Goal: Task Accomplishment & Management: Complete application form

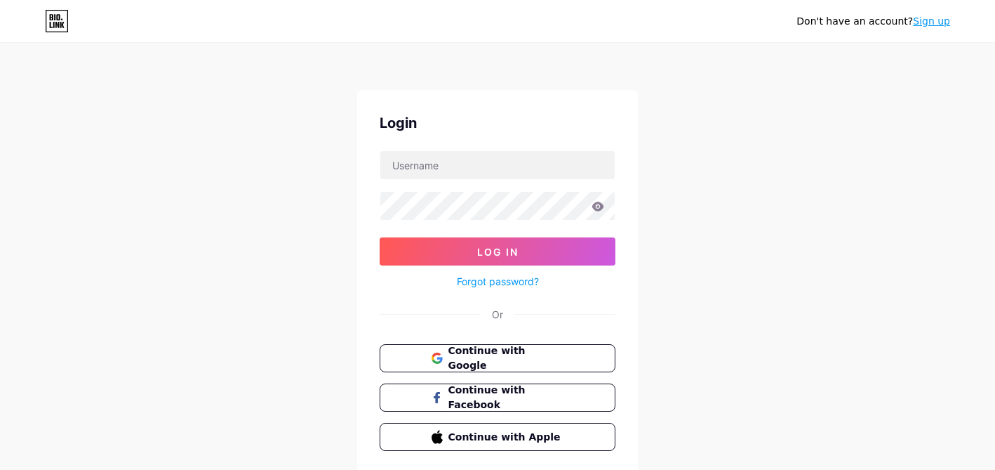
click at [531, 348] on button "Continue with Google" at bounding box center [498, 358] width 236 height 28
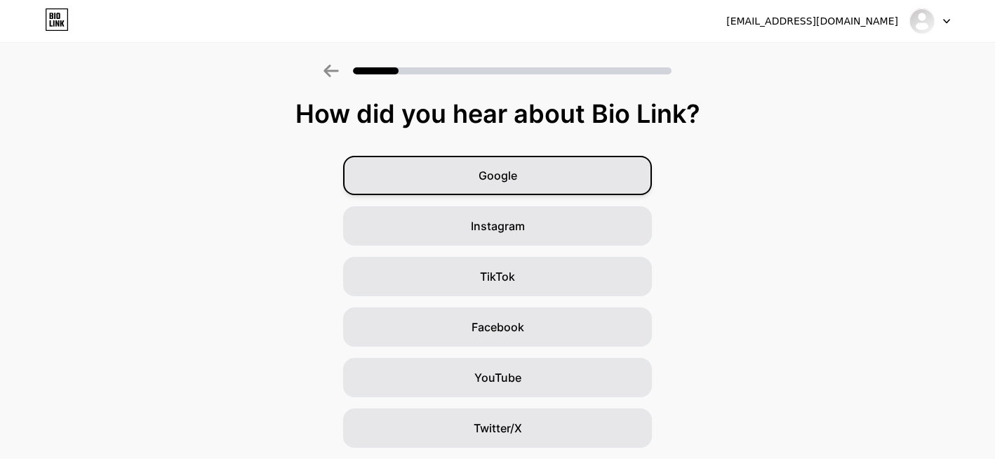
click at [478, 174] on div "Google" at bounding box center [497, 175] width 309 height 39
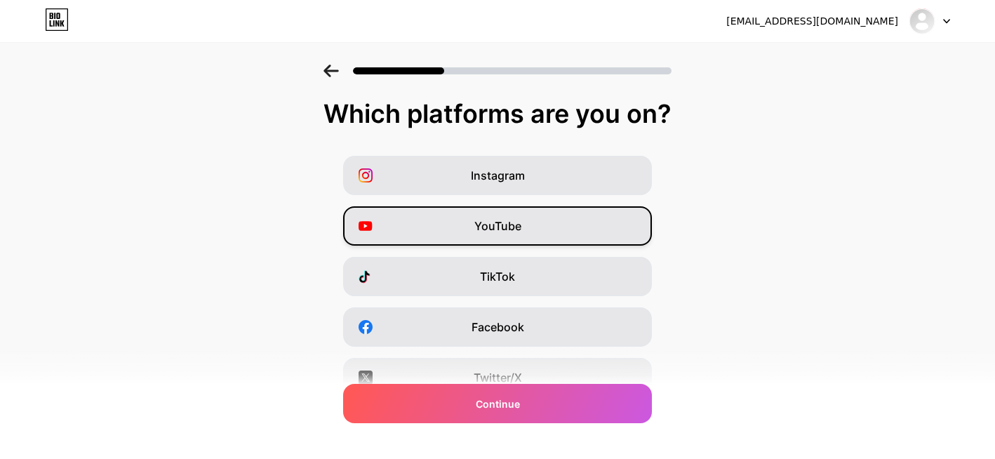
click at [520, 214] on div "YouTube" at bounding box center [497, 225] width 309 height 39
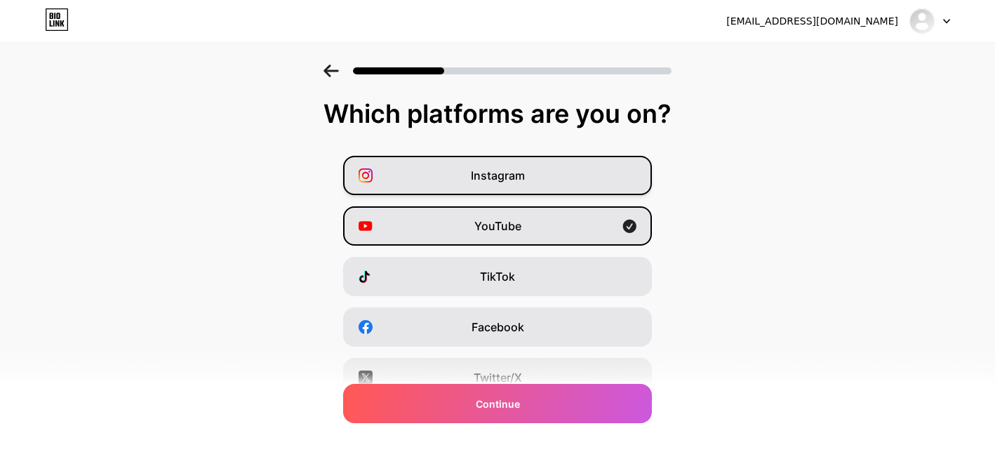
click at [535, 166] on div "Instagram" at bounding box center [497, 175] width 309 height 39
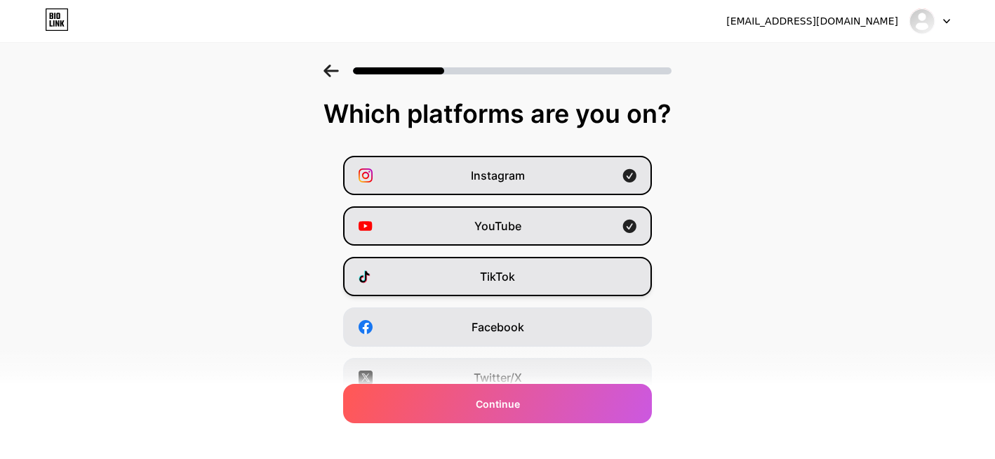
click at [544, 265] on div "TikTok" at bounding box center [497, 276] width 309 height 39
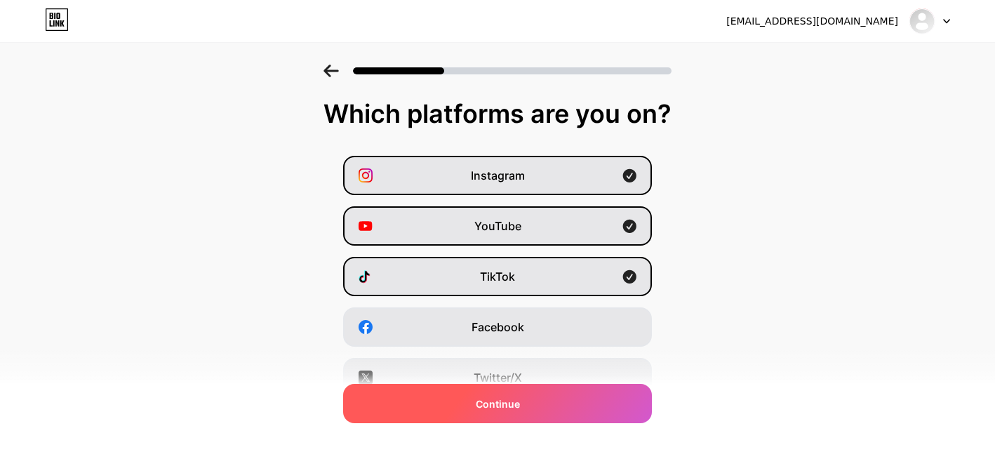
click at [569, 407] on div "Continue" at bounding box center [497, 403] width 309 height 39
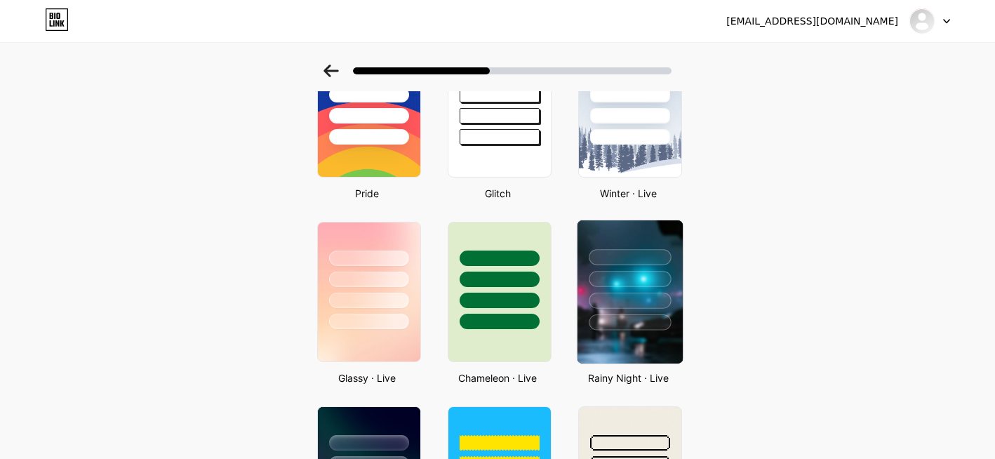
scroll to position [351, 0]
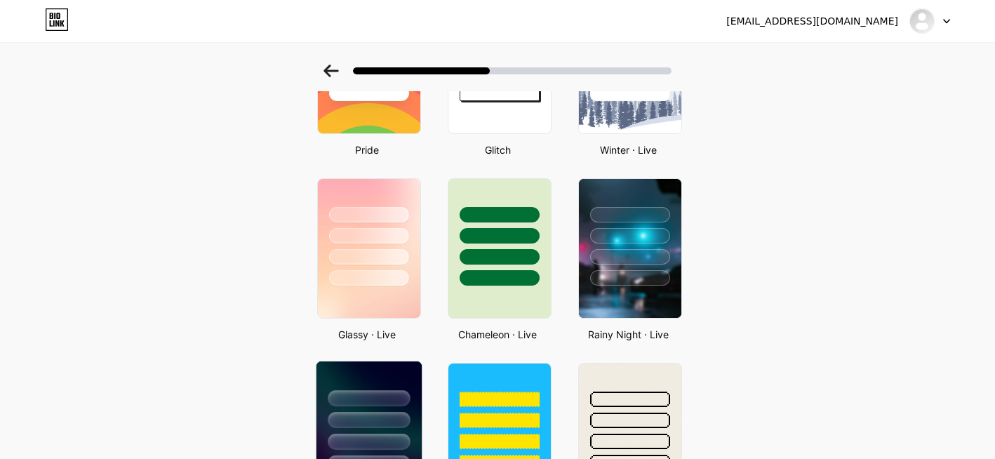
click at [367, 414] on div at bounding box center [369, 420] width 82 height 16
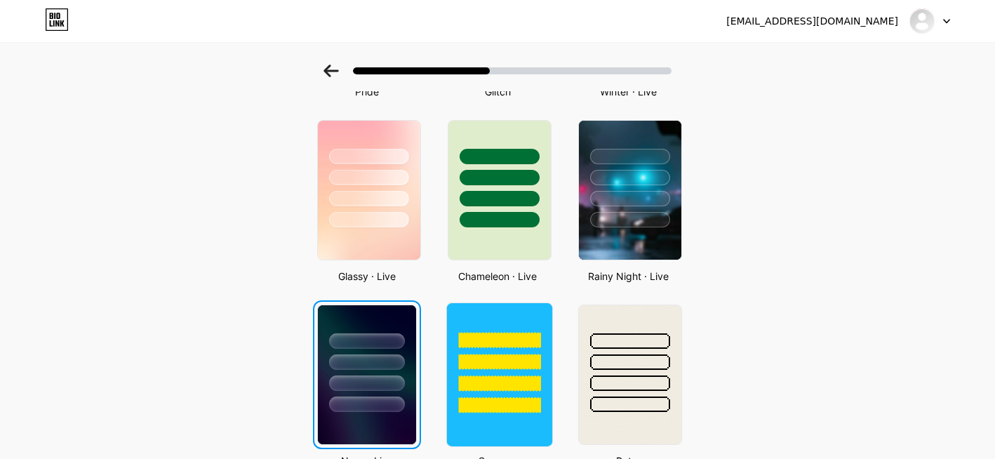
scroll to position [0, 0]
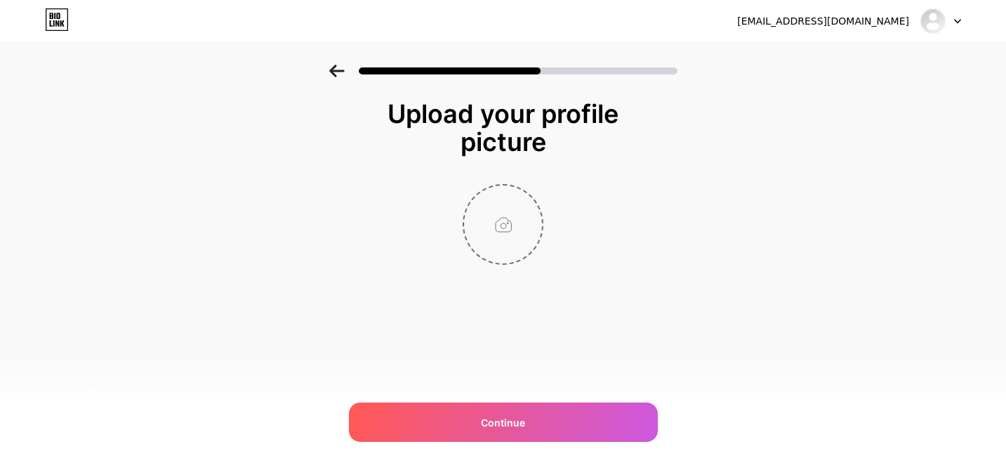
click at [513, 243] on input "file" at bounding box center [503, 224] width 78 height 78
type input "C:\fakepath\Untitled image(50).jpeg"
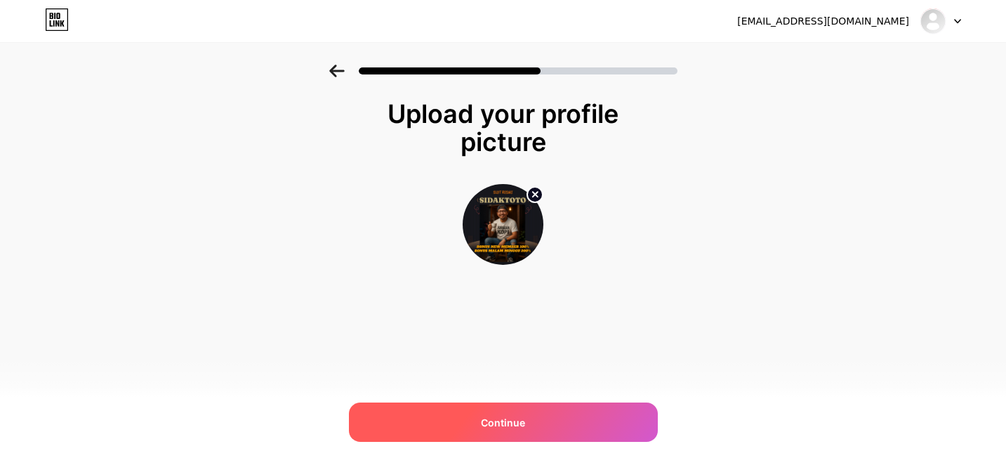
click at [546, 404] on div "Continue" at bounding box center [503, 421] width 309 height 39
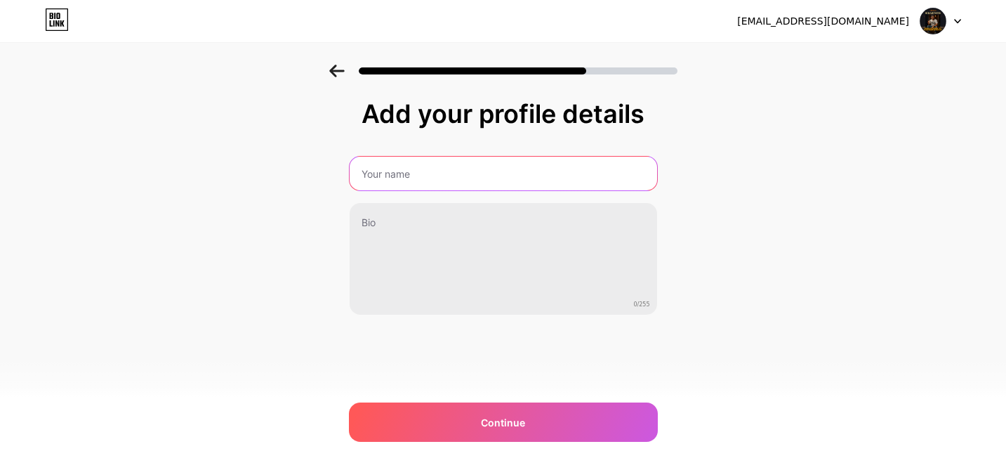
click at [413, 172] on input "text" at bounding box center [503, 174] width 307 height 34
type input "Klik Bonus New Member 100%"
click at [510, 175] on input "text" at bounding box center [503, 174] width 310 height 34
click at [416, 178] on input "text" at bounding box center [503, 174] width 310 height 34
type input "SIDAKTOTO"
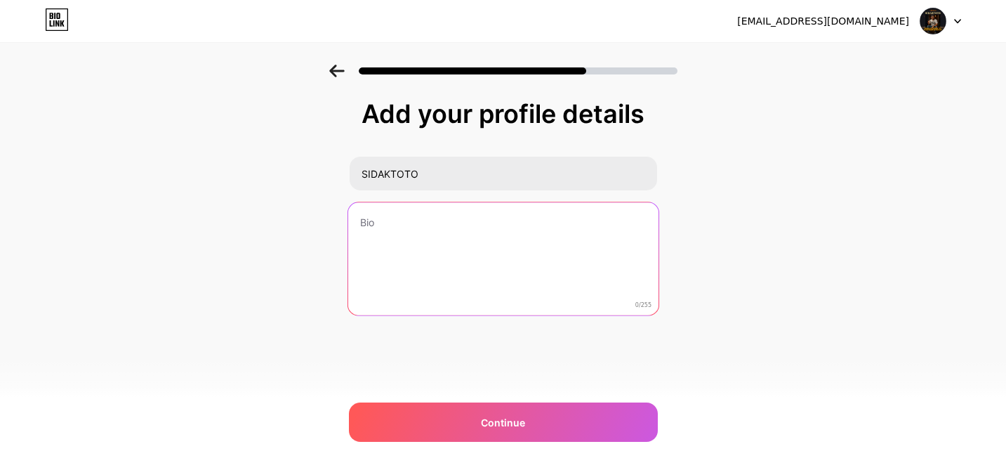
click at [441, 262] on textarea at bounding box center [503, 259] width 310 height 114
paste textarea "SIDAKTOTOHadir sebagai permainan modern yang bisa di maikan di mana saja dan ka…"
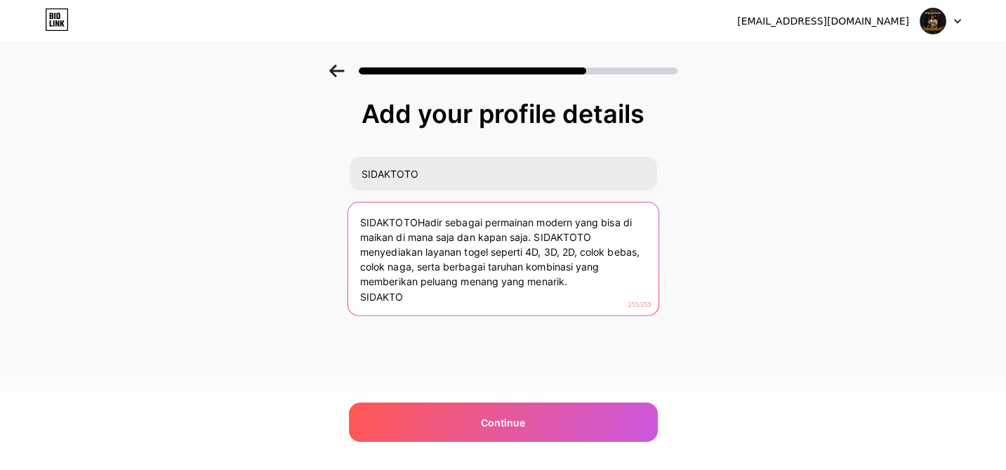
drag, startPoint x: 423, startPoint y: 303, endPoint x: 346, endPoint y: 303, distance: 77.2
click at [346, 303] on div "Add your profile details SIDAKTOTO SIDAKTOTOHadir sebagai permainan modern yang…" at bounding box center [503, 225] width 1006 height 321
click at [419, 223] on textarea "SIDAKTOTOHadir sebagai permainan modern yang bisa di maikan di mana saja dan ka…" at bounding box center [503, 259] width 310 height 114
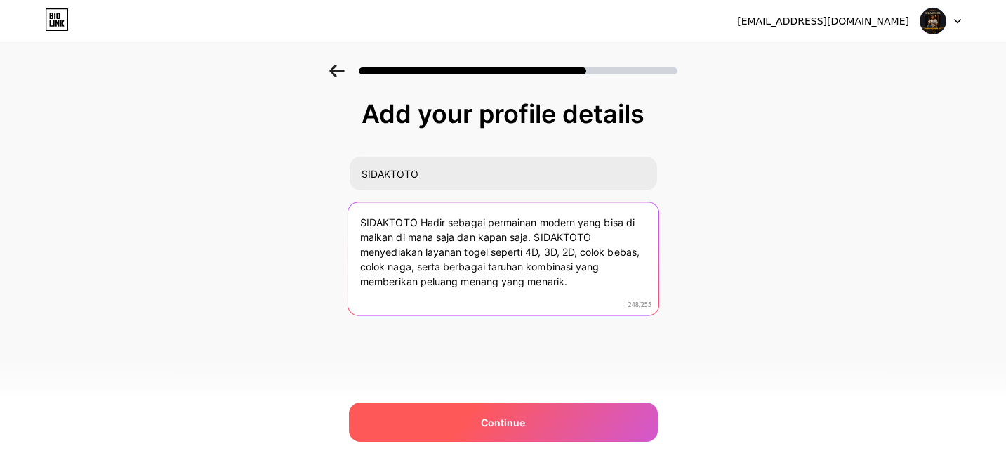
type textarea "SIDAKTOTO Hadir sebagai permainan modern yang bisa di maikan di mana saja dan k…"
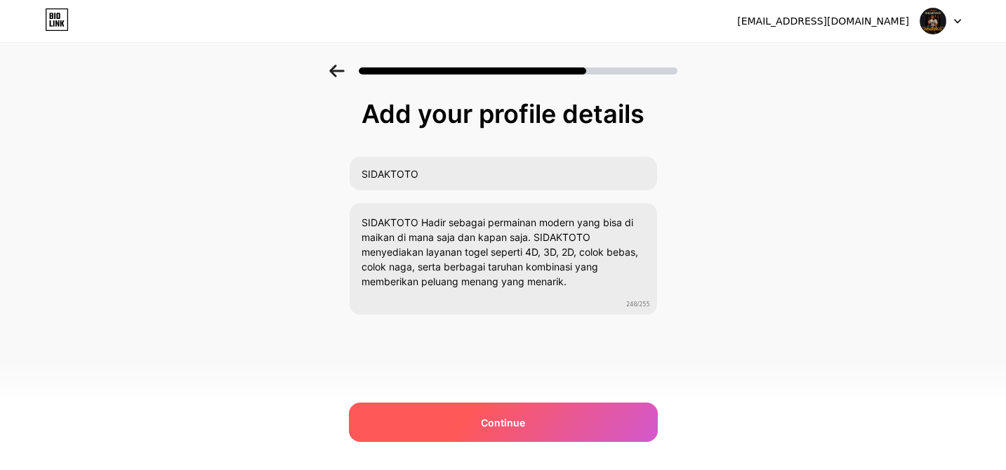
click at [531, 425] on div "Continue" at bounding box center [503, 421] width 309 height 39
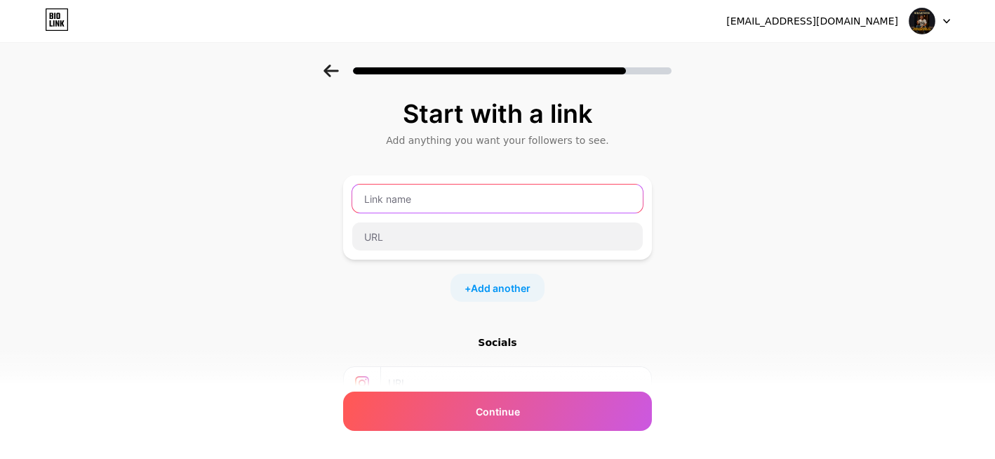
click at [442, 204] on input "text" at bounding box center [497, 199] width 291 height 28
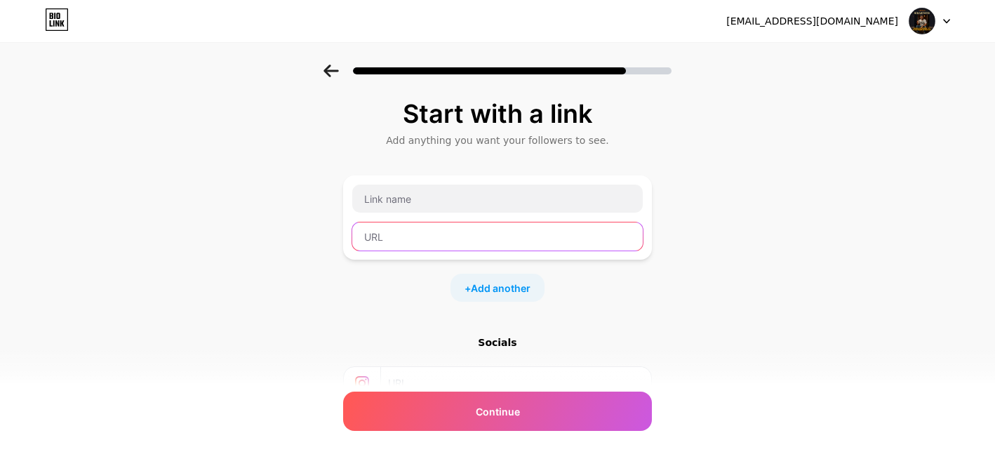
click at [399, 242] on input "text" at bounding box center [497, 237] width 291 height 28
paste input "[URL][DOMAIN_NAME]"
type input "[URL][DOMAIN_NAME]"
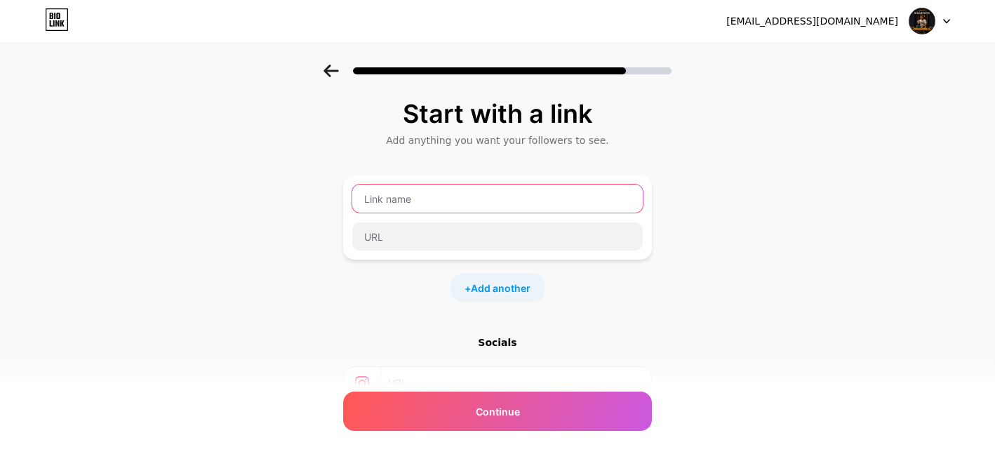
click at [428, 196] on input "text" at bounding box center [497, 199] width 291 height 28
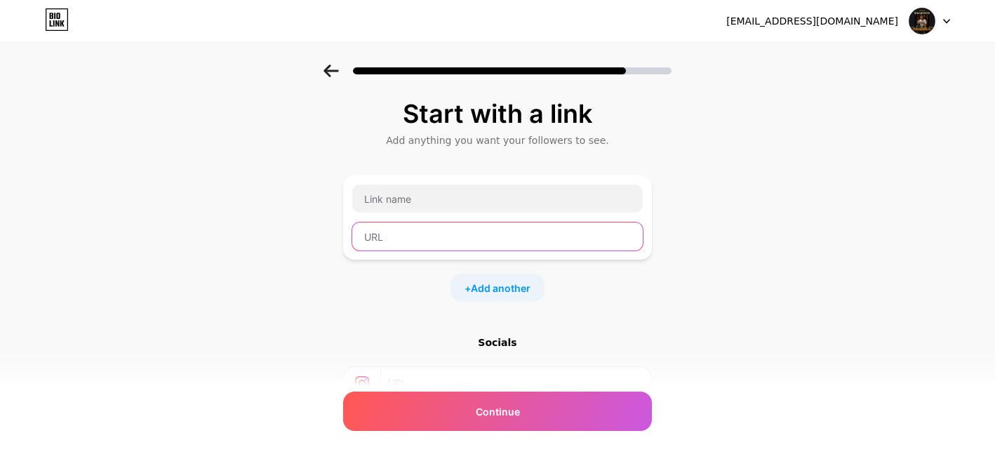
click at [423, 239] on input "text" at bounding box center [497, 237] width 291 height 28
paste input "[URL][DOMAIN_NAME]"
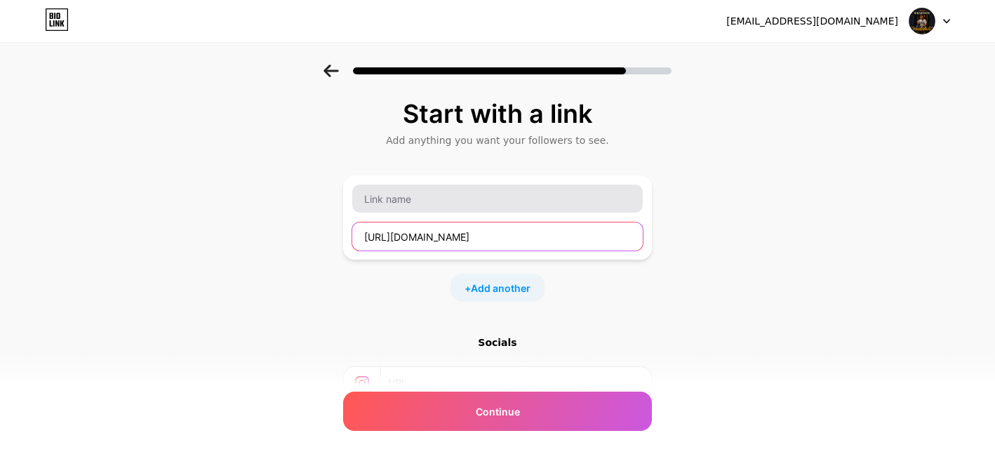
type input "[URL][DOMAIN_NAME]"
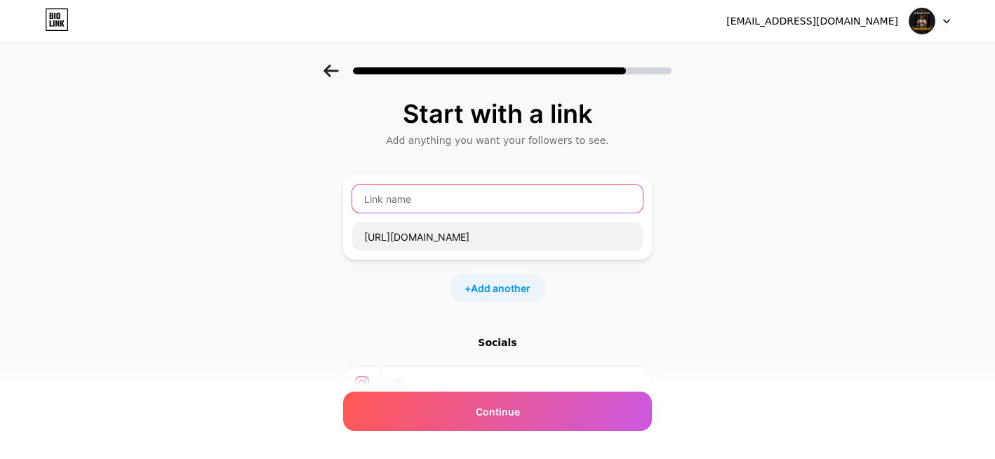
click at [422, 206] on input "text" at bounding box center [497, 199] width 291 height 28
type input "Klik Link Daftar"
click at [478, 283] on span "Add another" at bounding box center [501, 288] width 60 height 15
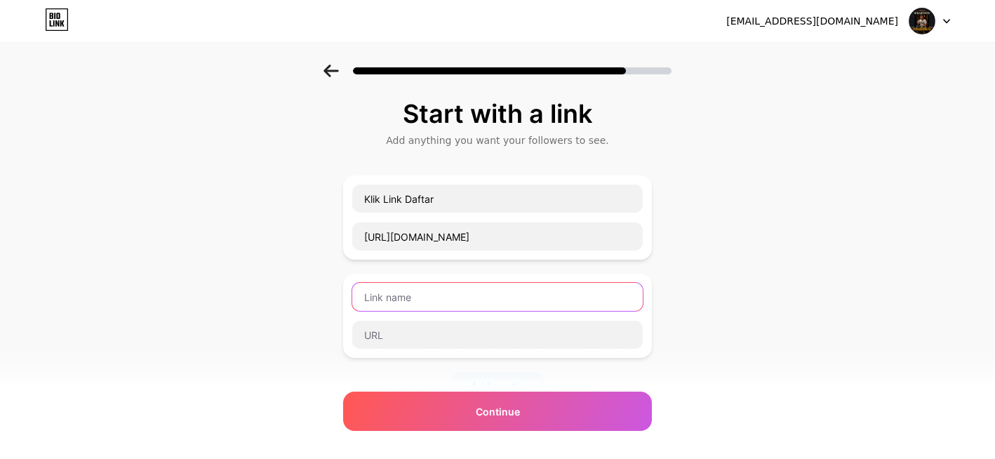
click at [461, 296] on input "text" at bounding box center [497, 297] width 291 height 28
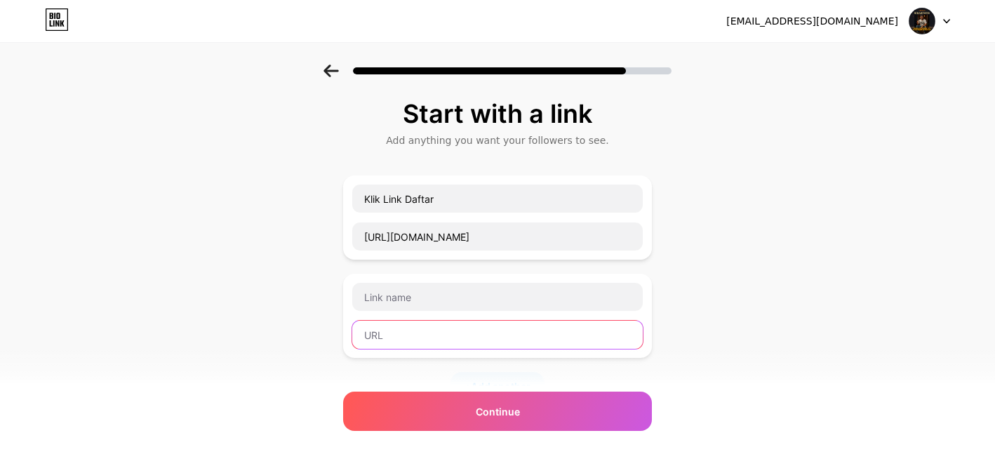
click at [434, 347] on input "text" at bounding box center [497, 335] width 291 height 28
click at [404, 336] on input "text" at bounding box center [497, 335] width 291 height 28
paste input "[URL][DOMAIN_NAME]"
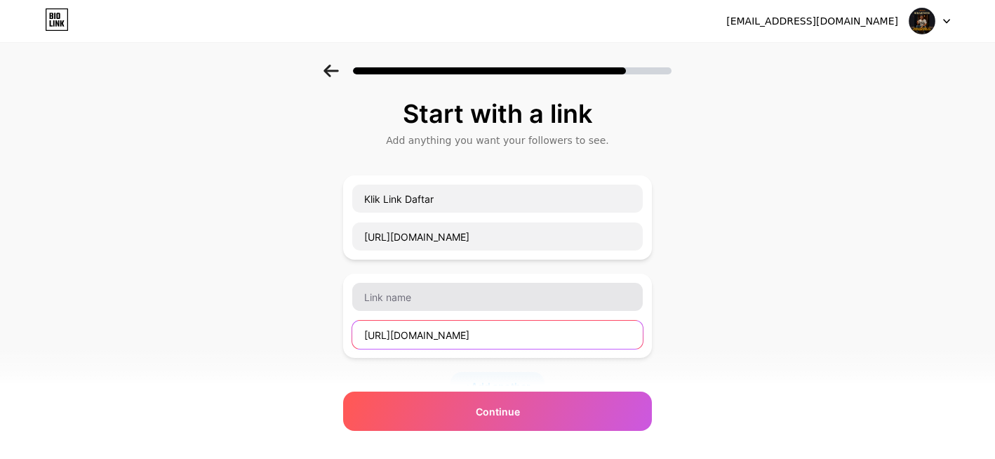
type input "[URL][DOMAIN_NAME]"
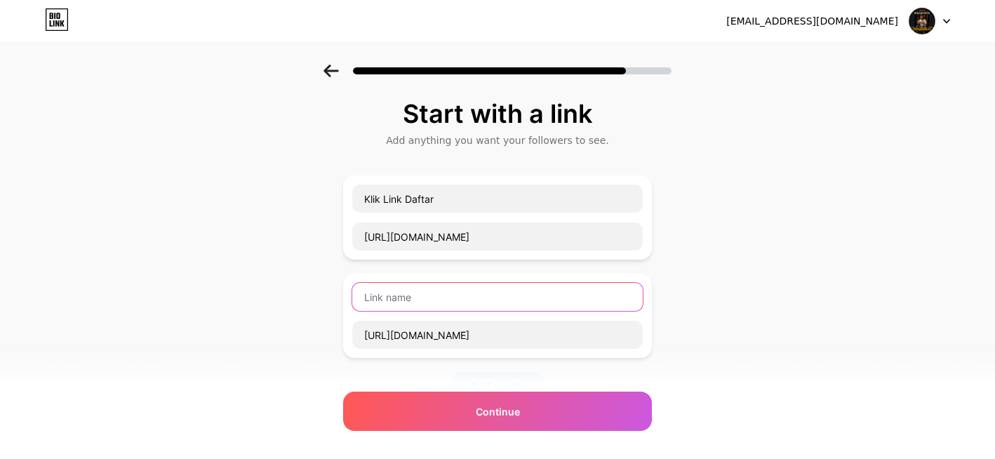
click at [411, 301] on input "text" at bounding box center [497, 297] width 291 height 28
click at [421, 291] on input "Klik Link Login" at bounding box center [497, 297] width 291 height 28
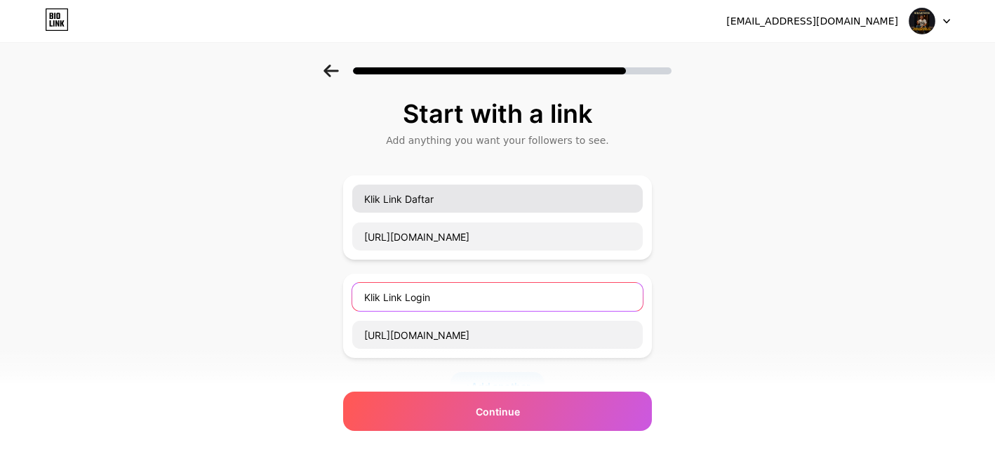
type input "Klik Link Login"
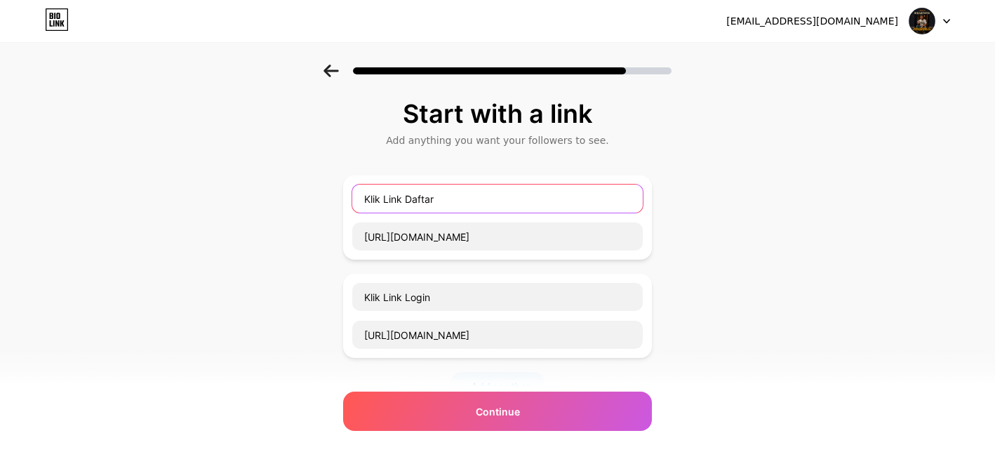
click at [422, 202] on input "Klik Link Daftar" at bounding box center [497, 199] width 291 height 28
paste input "Login"
type input "Klik Link Daftar"
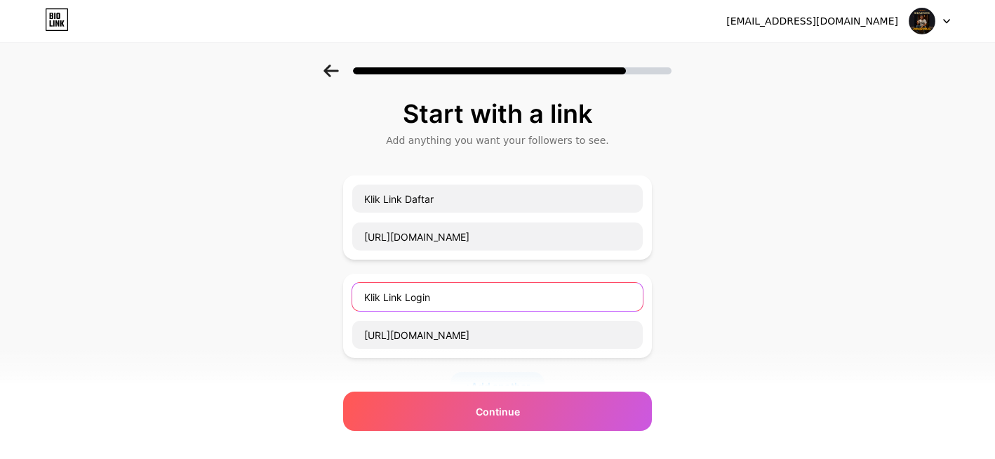
click at [474, 300] on input "Klik Link Login" at bounding box center [497, 297] width 291 height 28
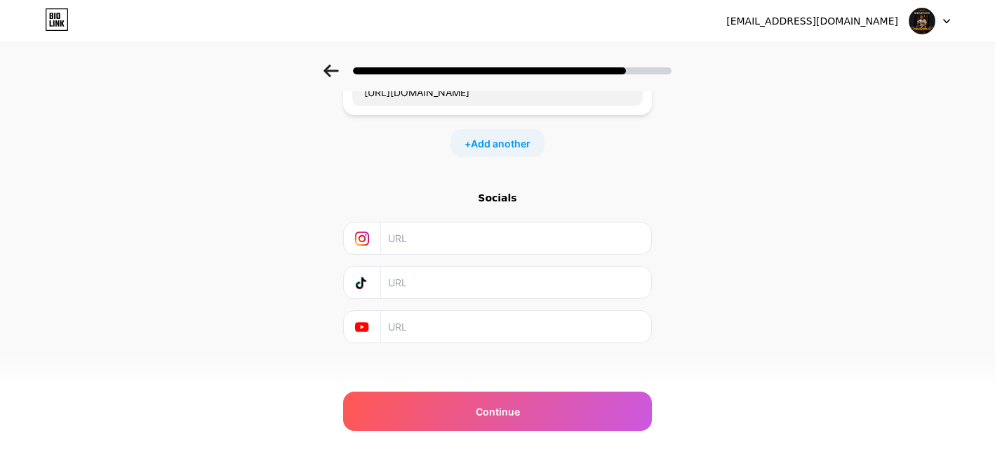
scroll to position [253, 0]
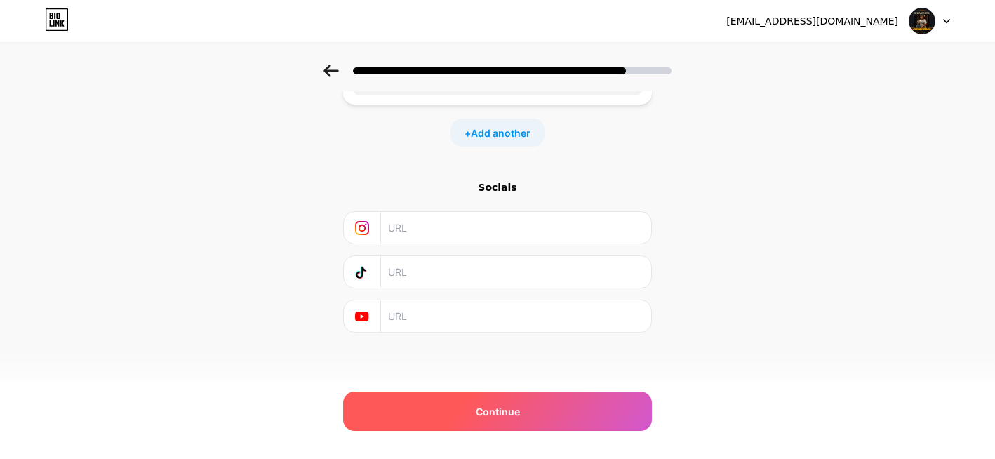
click at [456, 397] on div "Continue" at bounding box center [497, 411] width 309 height 39
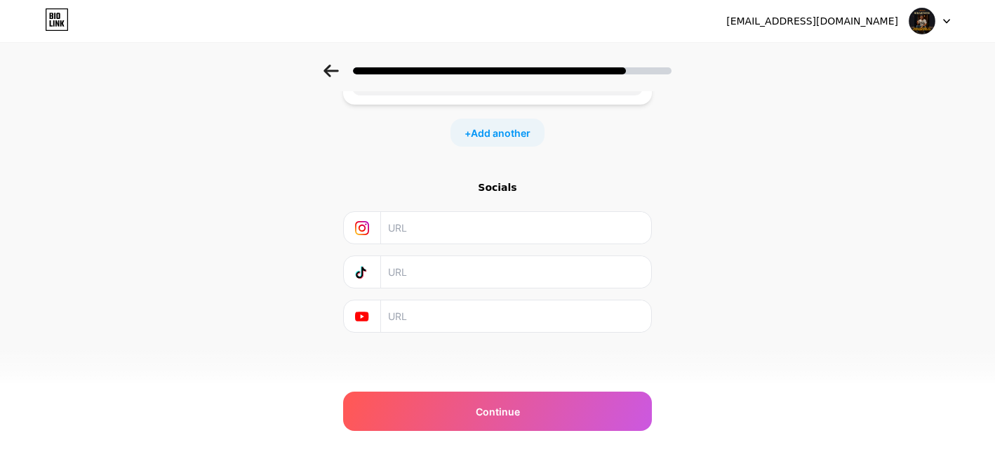
click at [487, 231] on input "text" at bounding box center [515, 228] width 255 height 32
paste input "[URL][DOMAIN_NAME]"
type input "[URL][DOMAIN_NAME]"
click at [485, 264] on input "text" at bounding box center [515, 272] width 255 height 32
paste input "[URL][DOMAIN_NAME]"
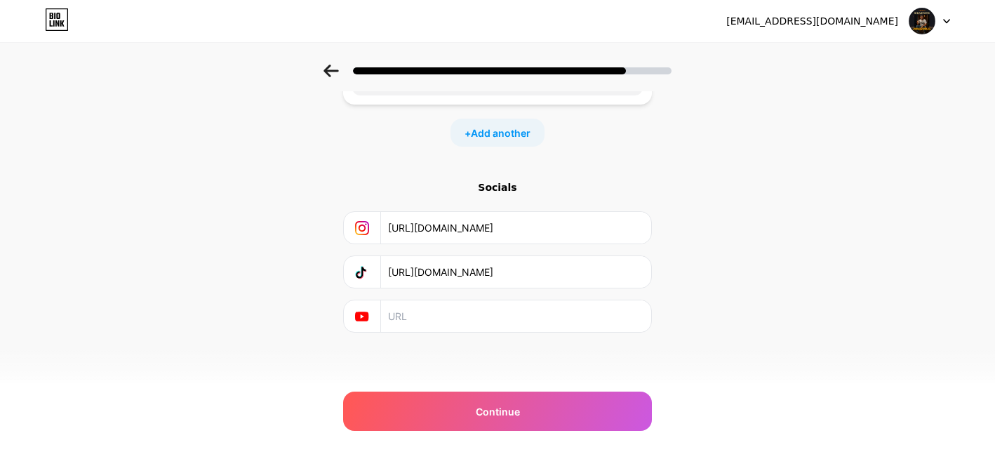
type input "[URL][DOMAIN_NAME]"
click at [467, 317] on input "text" at bounding box center [515, 316] width 255 height 32
paste input "[URL][DOMAIN_NAME]"
type input "[URL][DOMAIN_NAME]"
click at [769, 202] on div "Start with a link Add anything you want your followers to see. Klik Link Daftar…" at bounding box center [497, 107] width 995 height 592
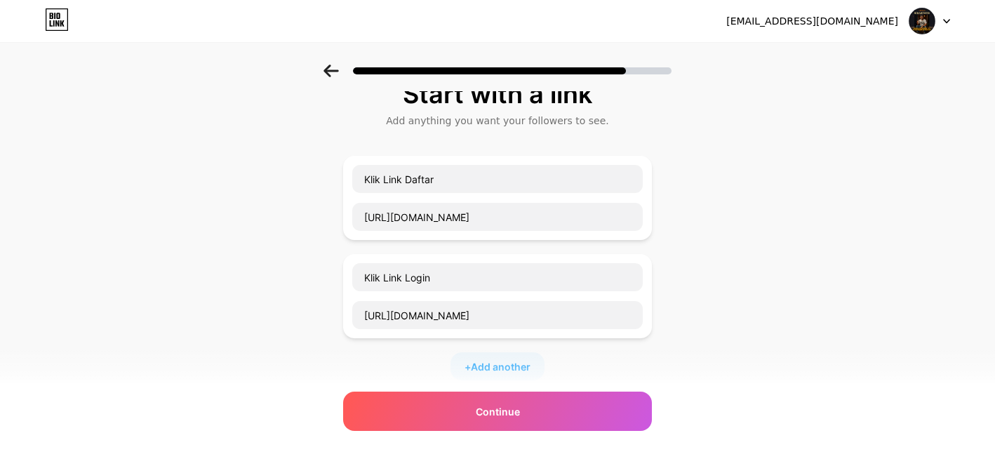
scroll to position [0, 0]
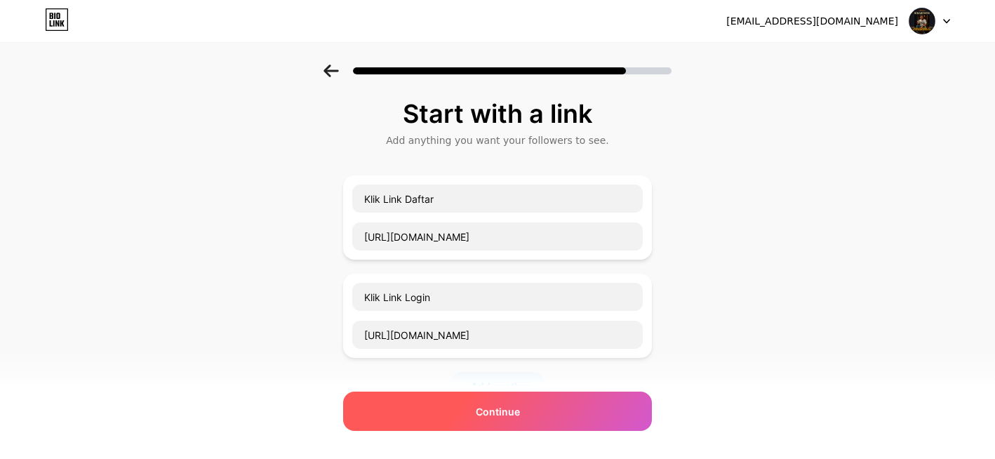
click at [484, 406] on span "Continue" at bounding box center [498, 411] width 44 height 15
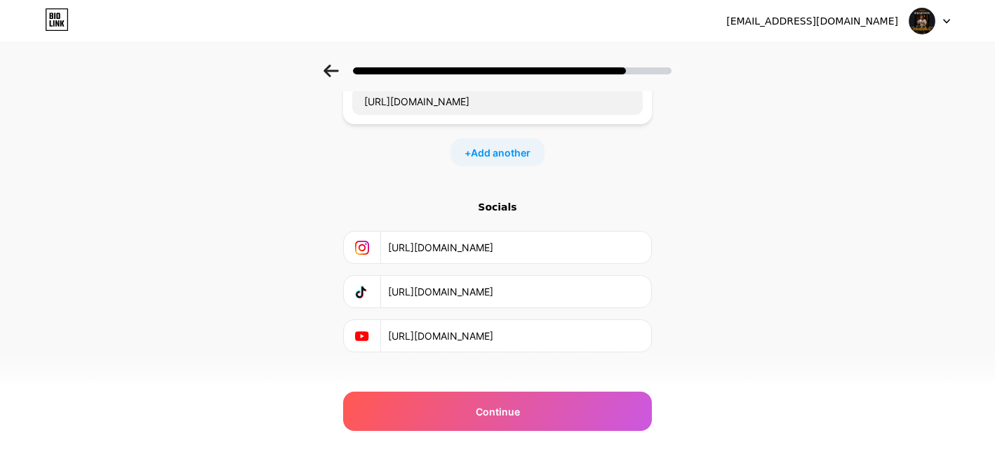
scroll to position [253, 0]
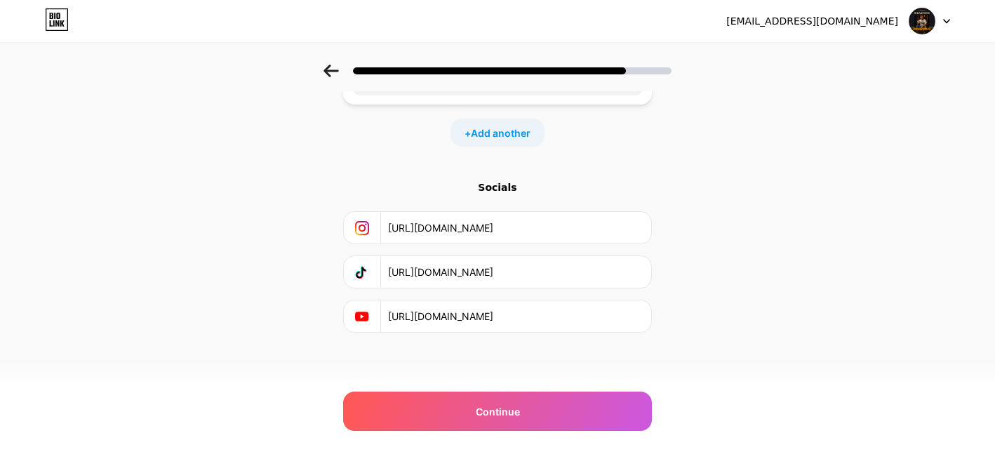
click at [509, 190] on div "Socials" at bounding box center [497, 187] width 309 height 14
click at [364, 313] on icon at bounding box center [361, 317] width 13 height 10
click at [369, 272] on icon at bounding box center [362, 272] width 14 height 14
click at [369, 226] on icon at bounding box center [362, 228] width 14 height 14
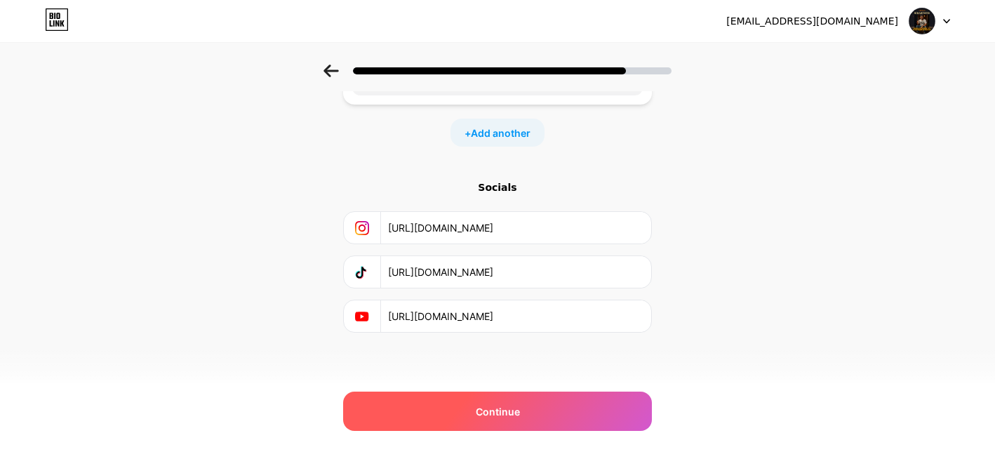
click at [512, 411] on span "Continue" at bounding box center [498, 411] width 44 height 15
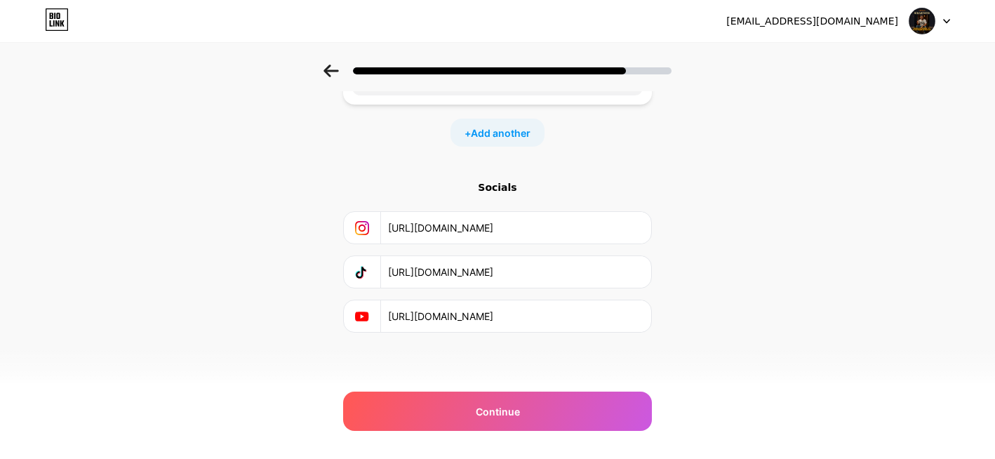
click at [539, 235] on input "[URL][DOMAIN_NAME]" at bounding box center [515, 228] width 255 height 32
paste input "[DOMAIN_NAME][URL]"
type input "[URL][DOMAIN_NAME]"
click at [532, 270] on input "[URL][DOMAIN_NAME]" at bounding box center [515, 272] width 255 height 32
paste input "[URL][DOMAIN_NAME]"
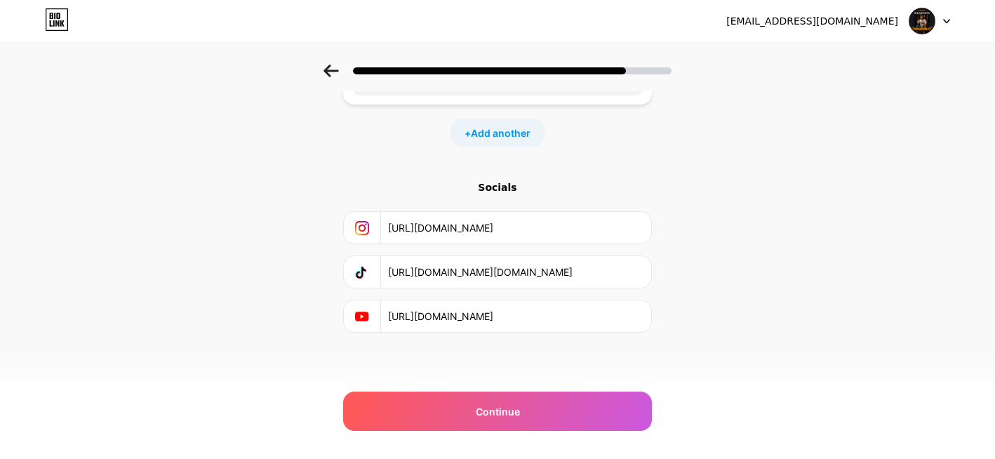
paste input "text"
type input "[URL][DOMAIN_NAME]"
click at [541, 307] on input "[URL][DOMAIN_NAME]" at bounding box center [515, 316] width 255 height 32
paste input "[DOMAIN_NAME][URL]"
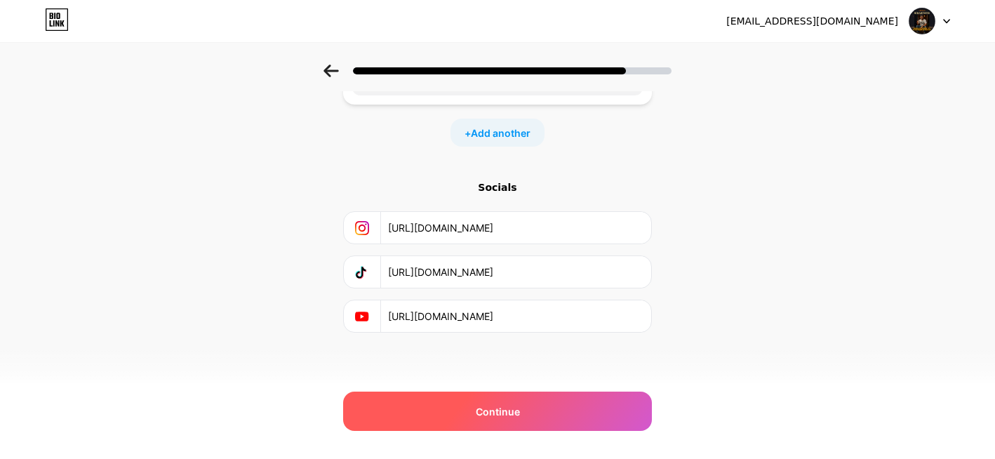
type input "[URL][DOMAIN_NAME]"
click at [550, 402] on div "Continue" at bounding box center [497, 411] width 309 height 39
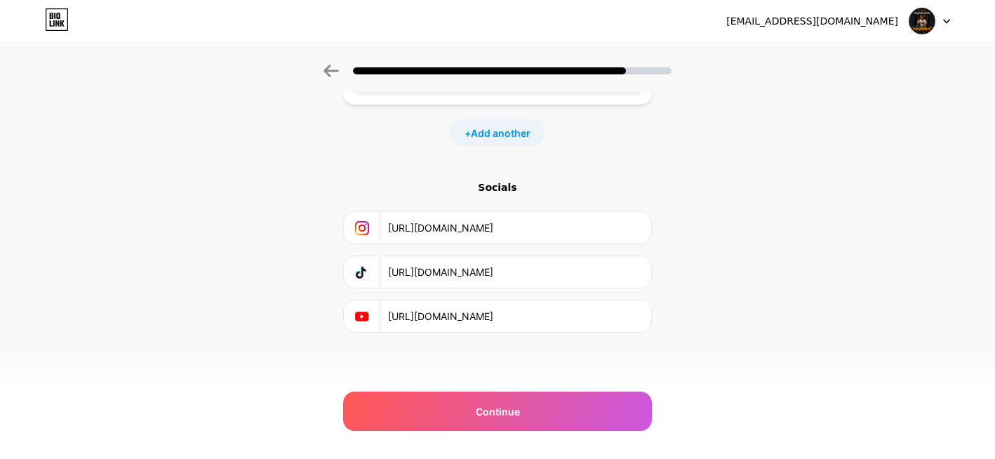
drag, startPoint x: 510, startPoint y: 360, endPoint x: 510, endPoint y: 372, distance: 11.9
click at [510, 370] on div "Start with a link Add anything you want your followers to see. Klik Link Daftar…" at bounding box center [497, 124] width 309 height 557
drag, startPoint x: 520, startPoint y: 413, endPoint x: 406, endPoint y: 383, distance: 117.8
click at [406, 383] on div "Start with a link Add anything you want your followers to see. Klik Link Daftar…" at bounding box center [497, 124] width 309 height 557
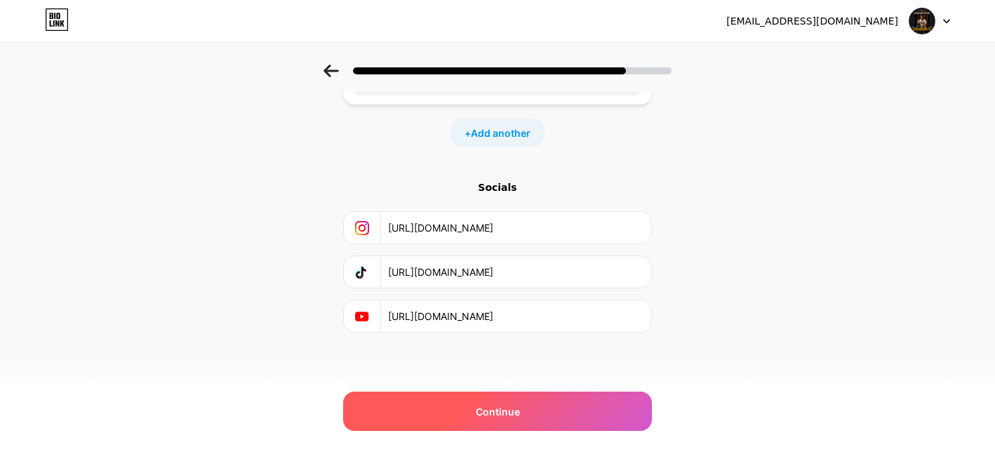
click at [543, 401] on div "Continue" at bounding box center [497, 411] width 309 height 39
click at [541, 401] on div "Continue" at bounding box center [497, 411] width 309 height 39
click at [538, 401] on div "Continue" at bounding box center [497, 411] width 309 height 39
click at [536, 402] on div "Continue" at bounding box center [497, 411] width 309 height 39
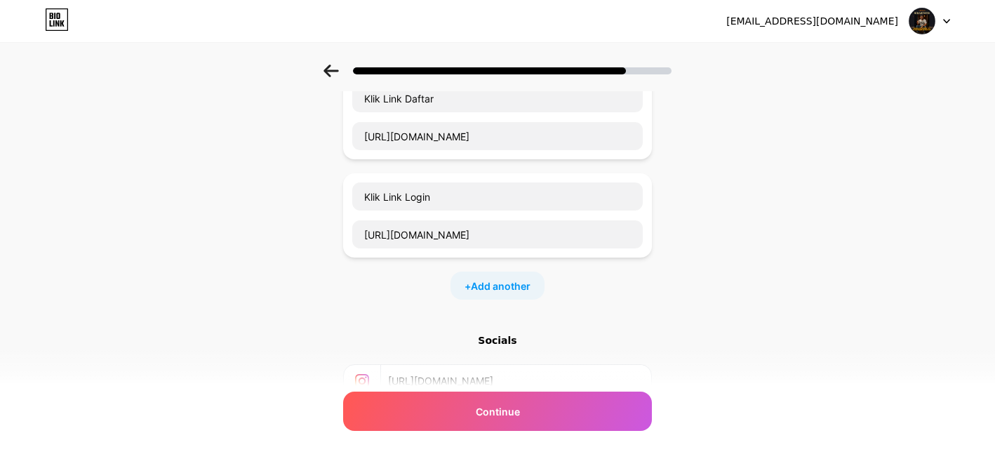
scroll to position [0, 0]
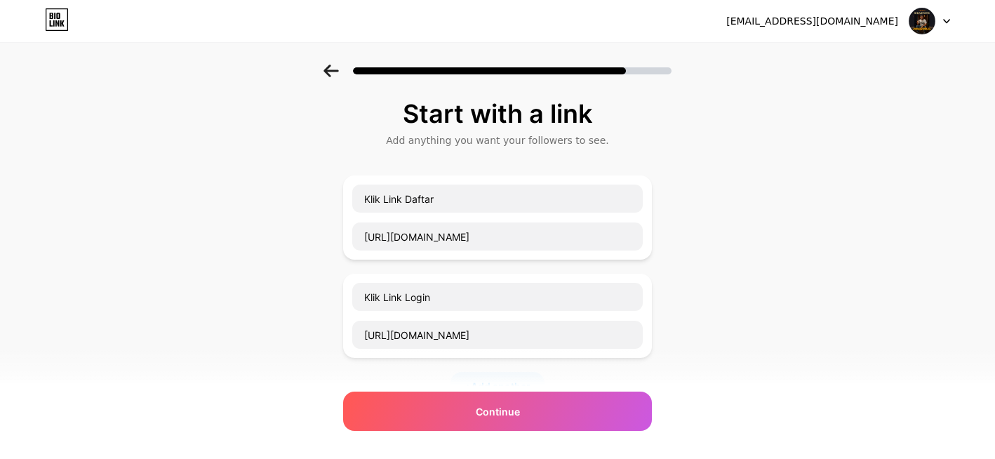
click at [435, 104] on div "Start with a link" at bounding box center [497, 114] width 295 height 28
click at [534, 132] on div "Start with a link Add anything you want your followers to see." at bounding box center [497, 124] width 309 height 48
click at [917, 17] on img at bounding box center [922, 21] width 27 height 27
click at [467, 136] on div "Add anything you want your followers to see." at bounding box center [497, 140] width 295 height 14
click at [482, 127] on div "Start with a link" at bounding box center [497, 114] width 295 height 28
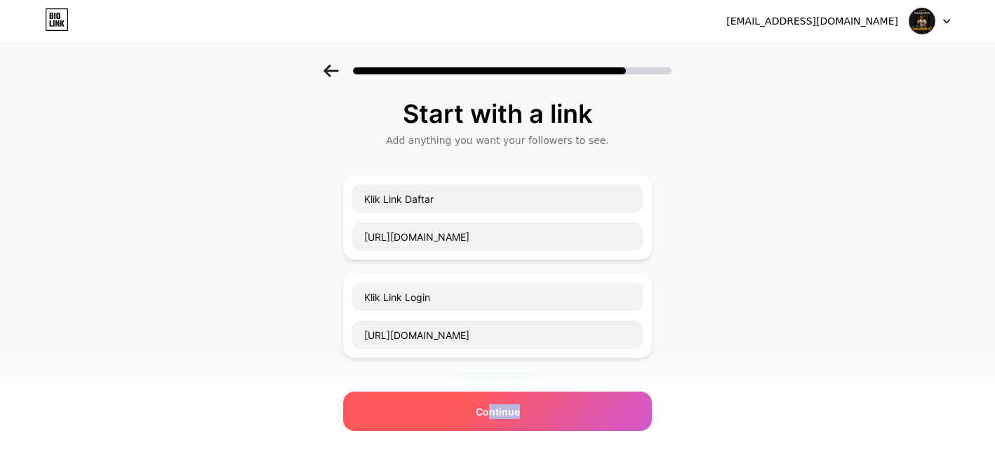
drag, startPoint x: 548, startPoint y: 428, endPoint x: 494, endPoint y: 413, distance: 55.2
click at [495, 414] on div "Continue" at bounding box center [497, 411] width 309 height 39
click at [491, 411] on span "Continue" at bounding box center [498, 411] width 44 height 15
click at [491, 406] on span "Continue" at bounding box center [498, 411] width 44 height 15
click at [490, 406] on span "Continue" at bounding box center [498, 411] width 44 height 15
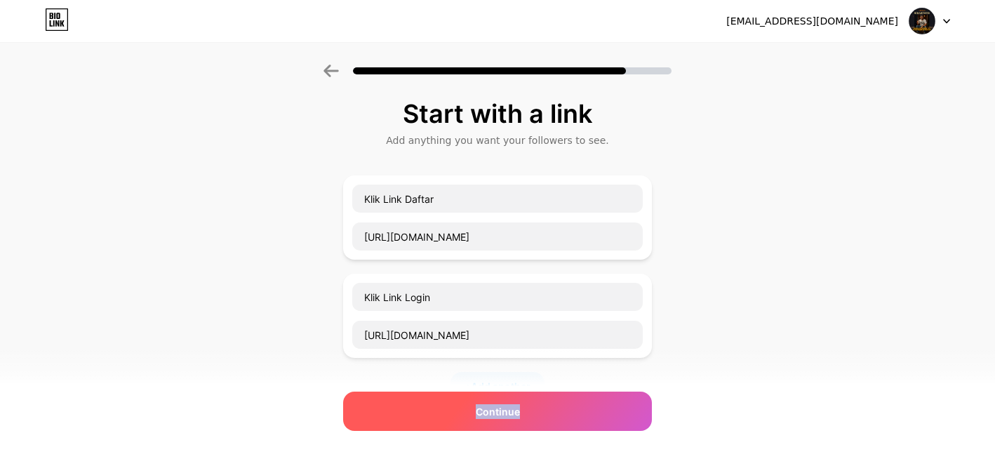
click at [490, 406] on span "Continue" at bounding box center [498, 411] width 44 height 15
click at [489, 402] on div "Continue" at bounding box center [497, 411] width 309 height 39
